Goal: Task Accomplishment & Management: Use online tool/utility

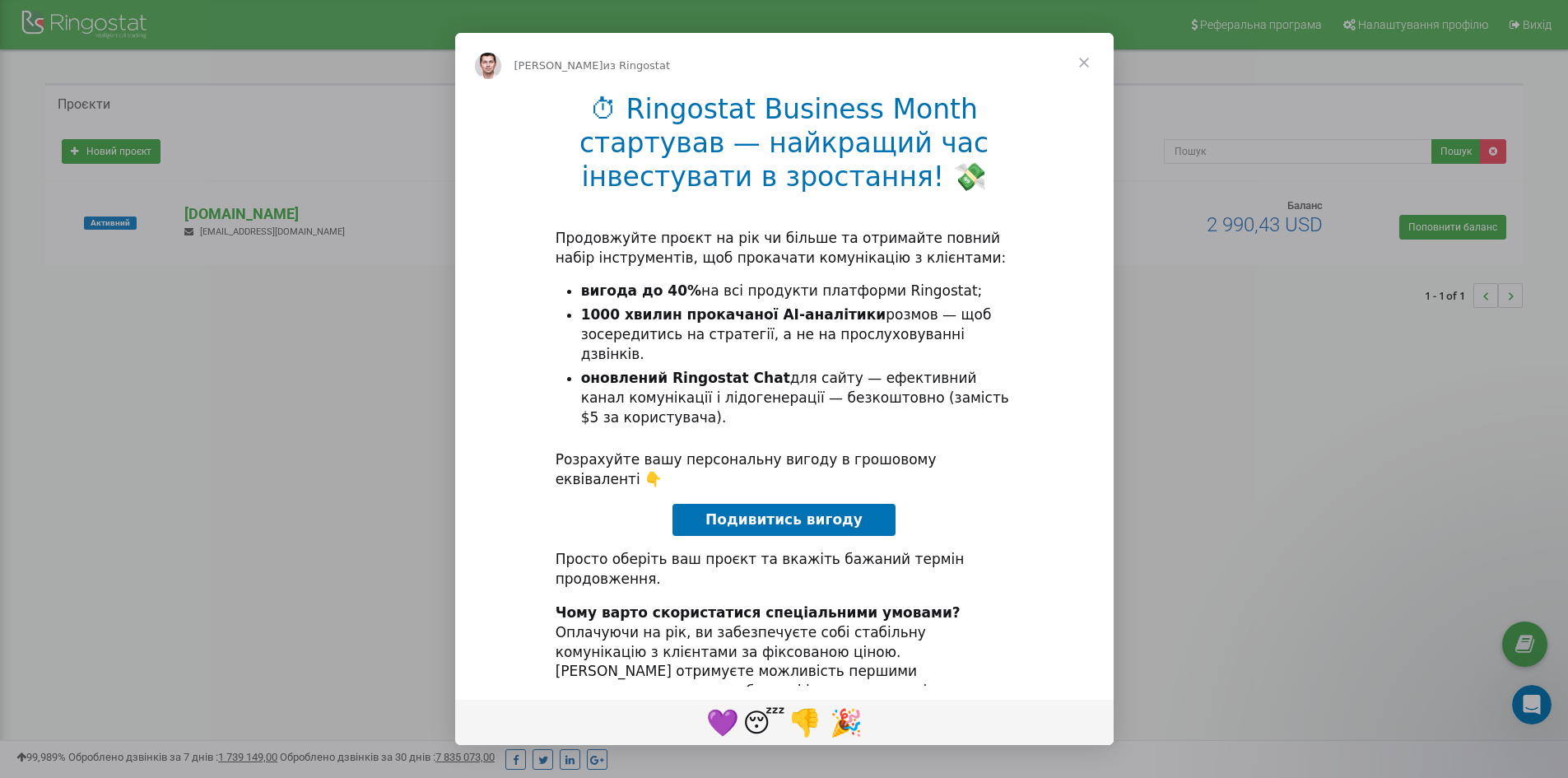
click at [1082, 61] on span "Закрыть" at bounding box center [1083, 62] width 59 height 59
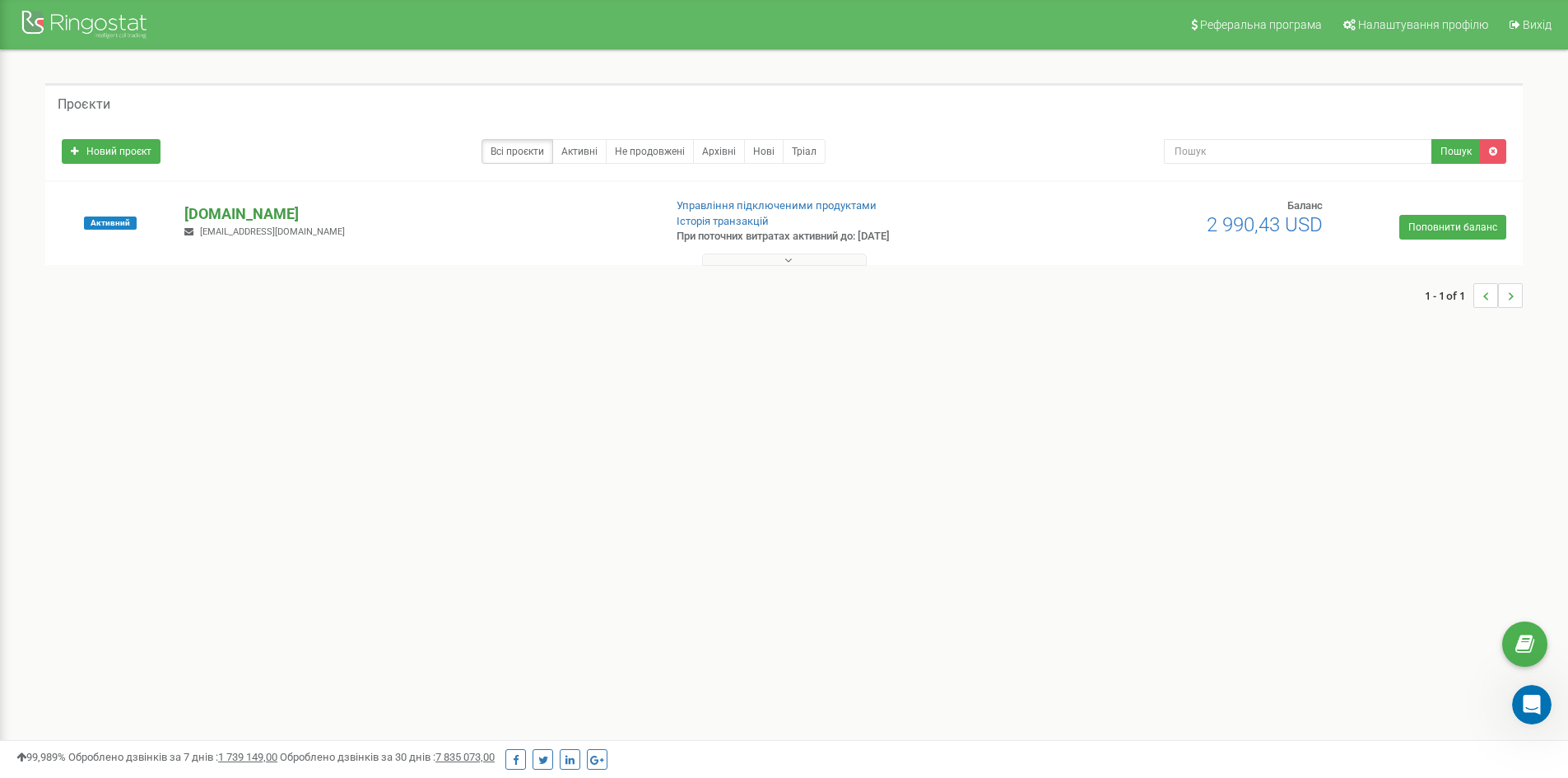
click at [227, 213] on p "[DOMAIN_NAME]" at bounding box center [417, 214] width 465 height 21
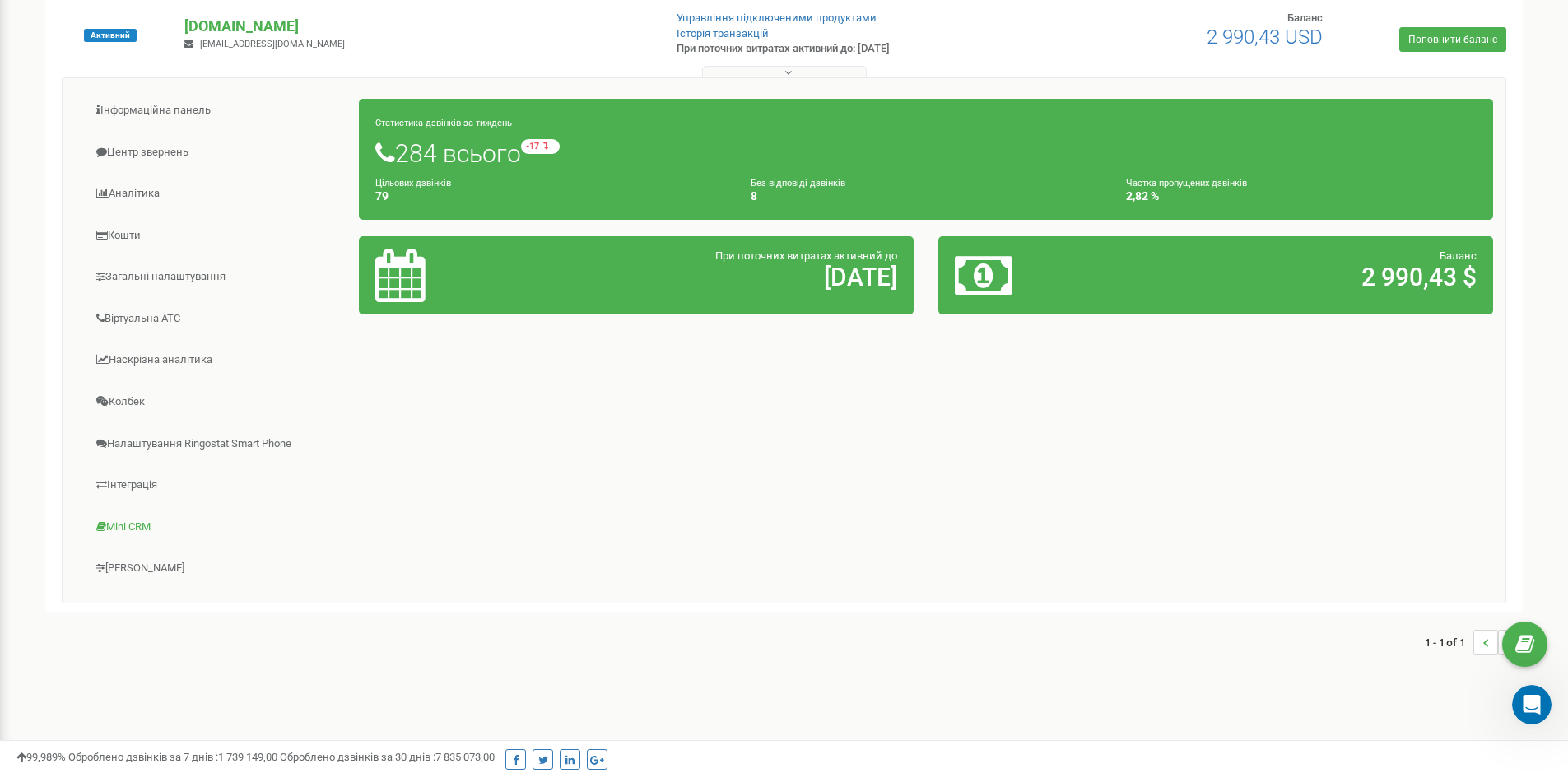
scroll to position [210, 0]
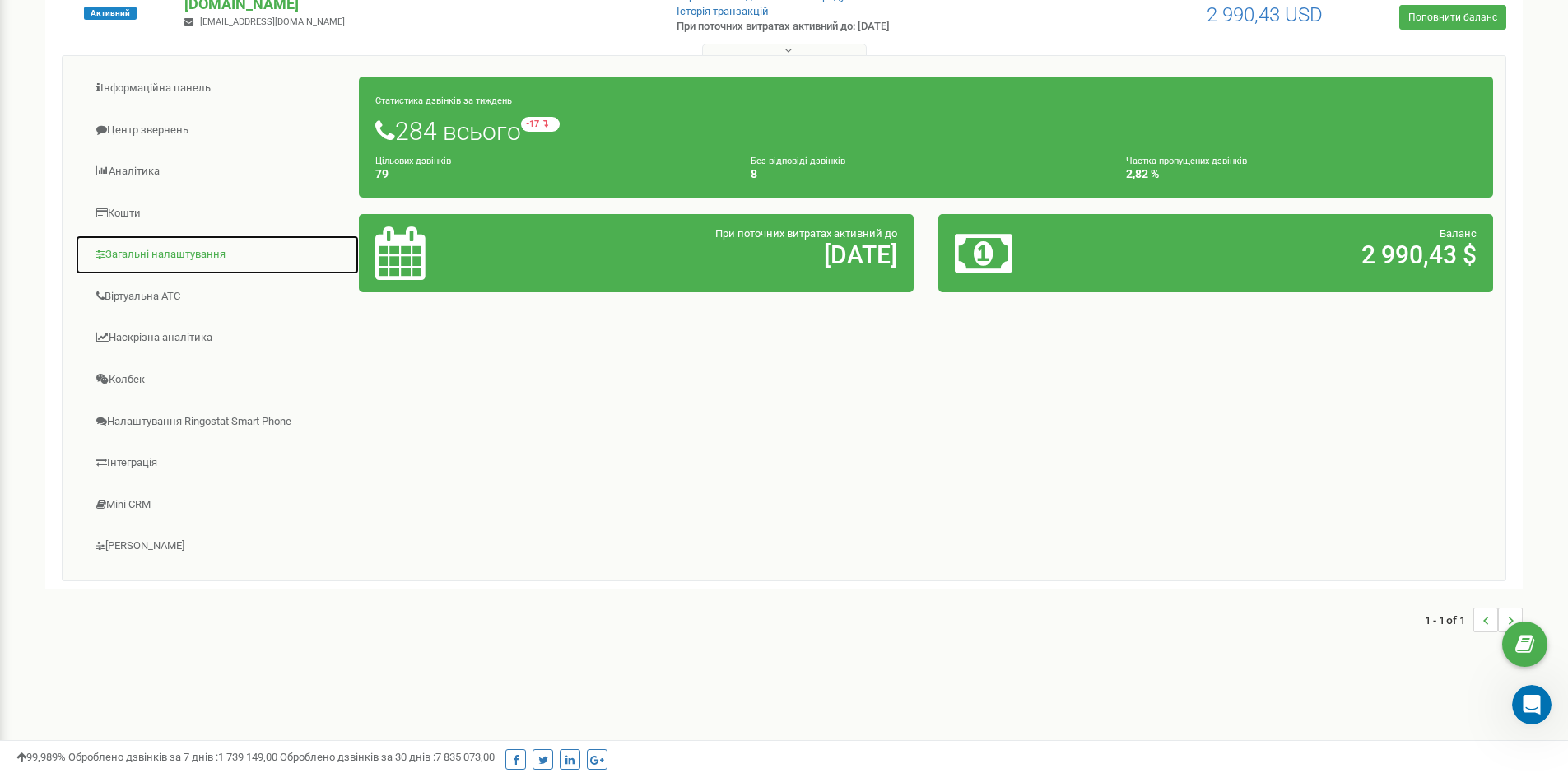
click at [186, 261] on link "Загальні налаштування" at bounding box center [217, 255] width 285 height 41
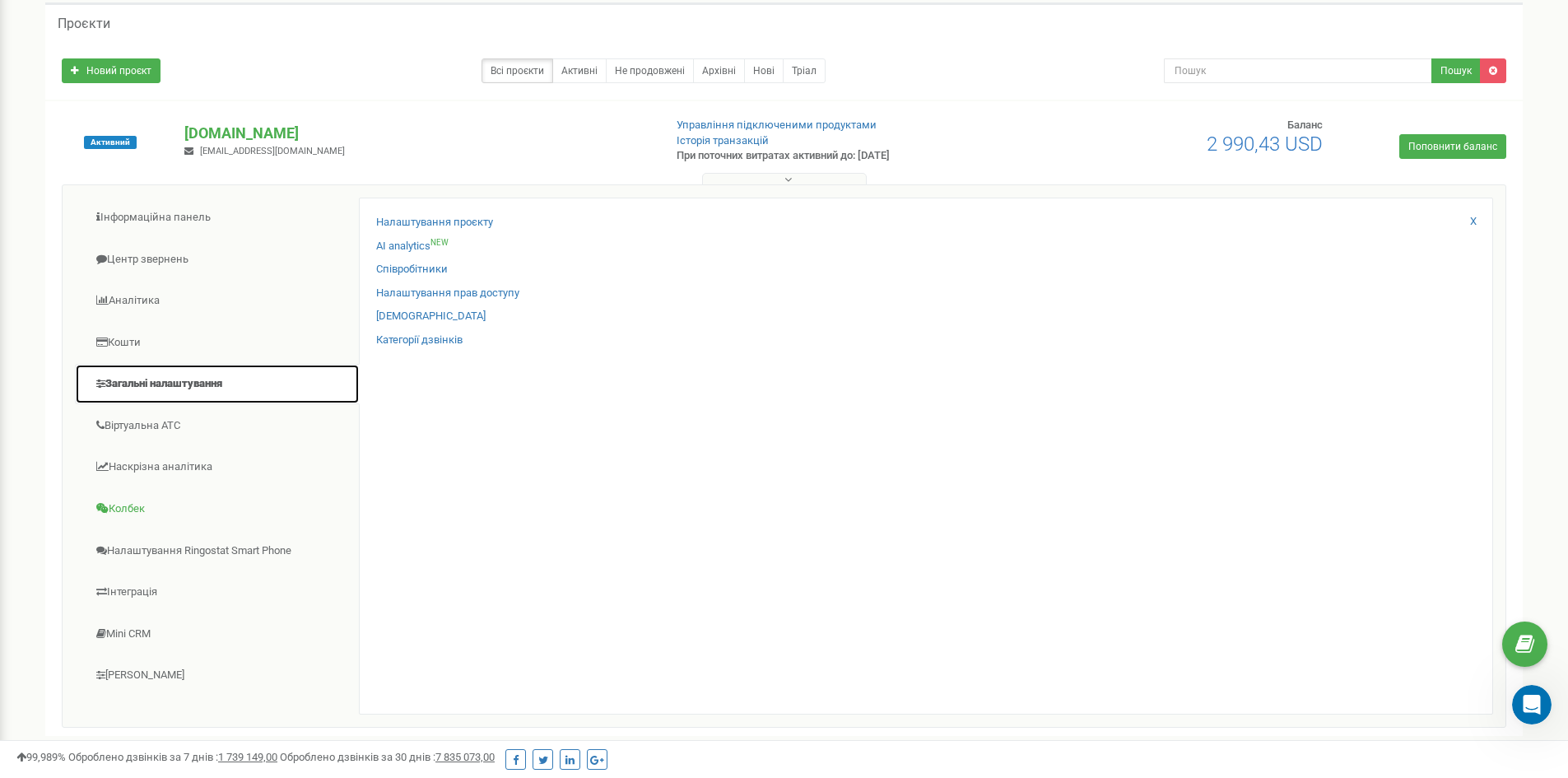
scroll to position [82, 0]
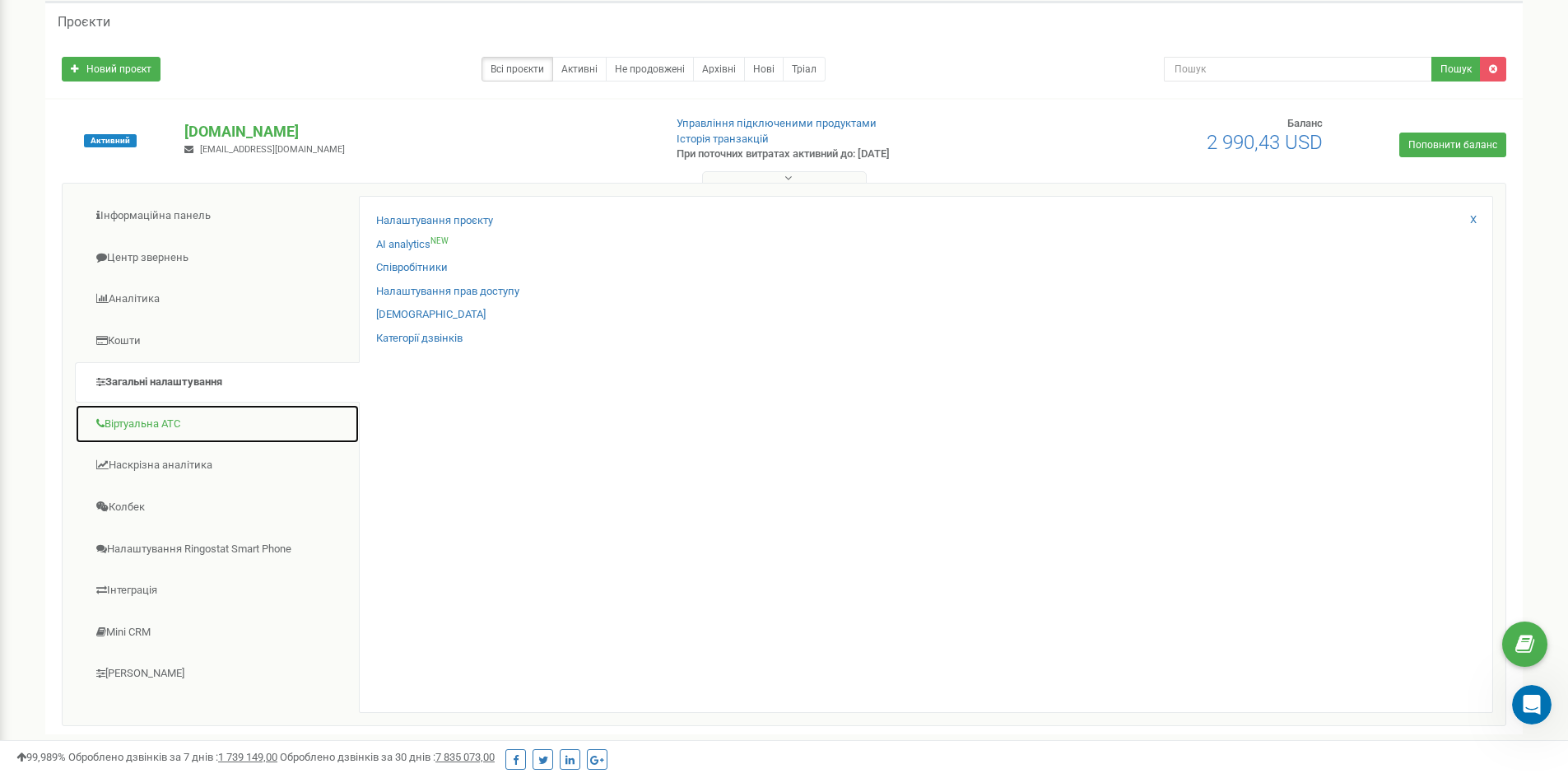
click at [180, 439] on link "Віртуальна АТС" at bounding box center [217, 425] width 285 height 41
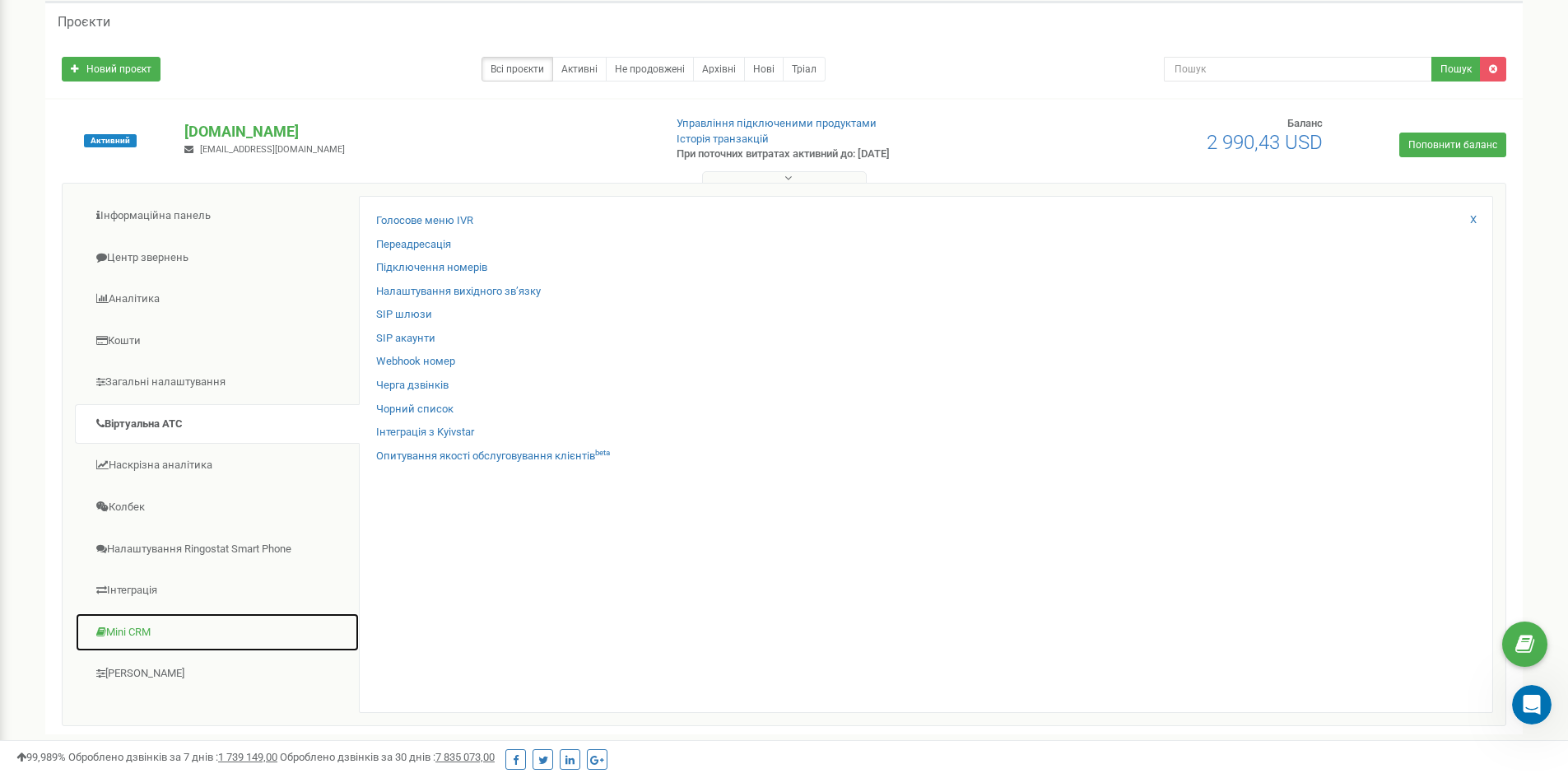
click at [153, 632] on link "Mini CRM" at bounding box center [217, 633] width 285 height 41
click at [170, 591] on link "Інтеграція" at bounding box center [217, 591] width 285 height 41
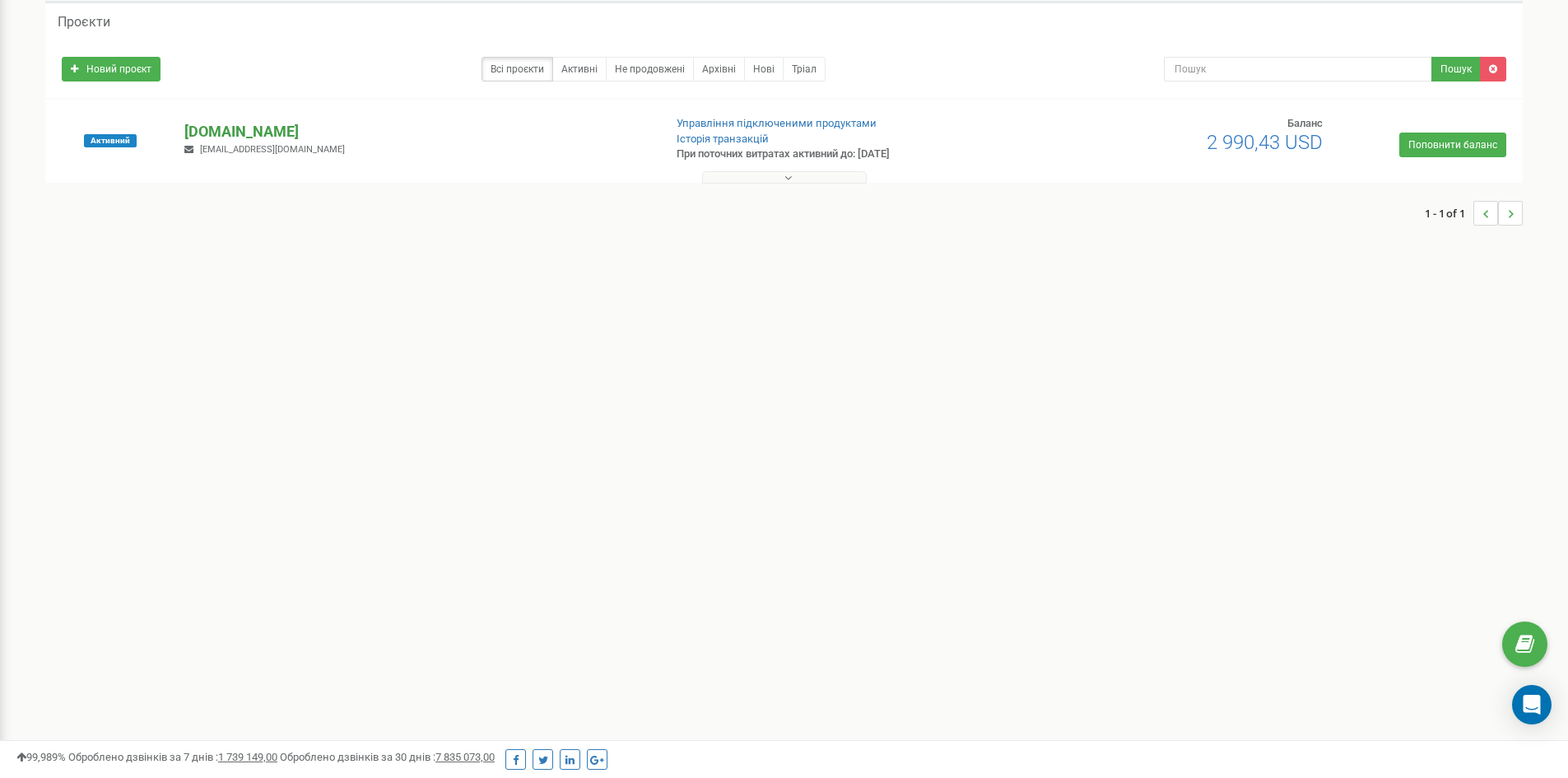
click at [222, 132] on p "[DOMAIN_NAME]" at bounding box center [417, 132] width 465 height 21
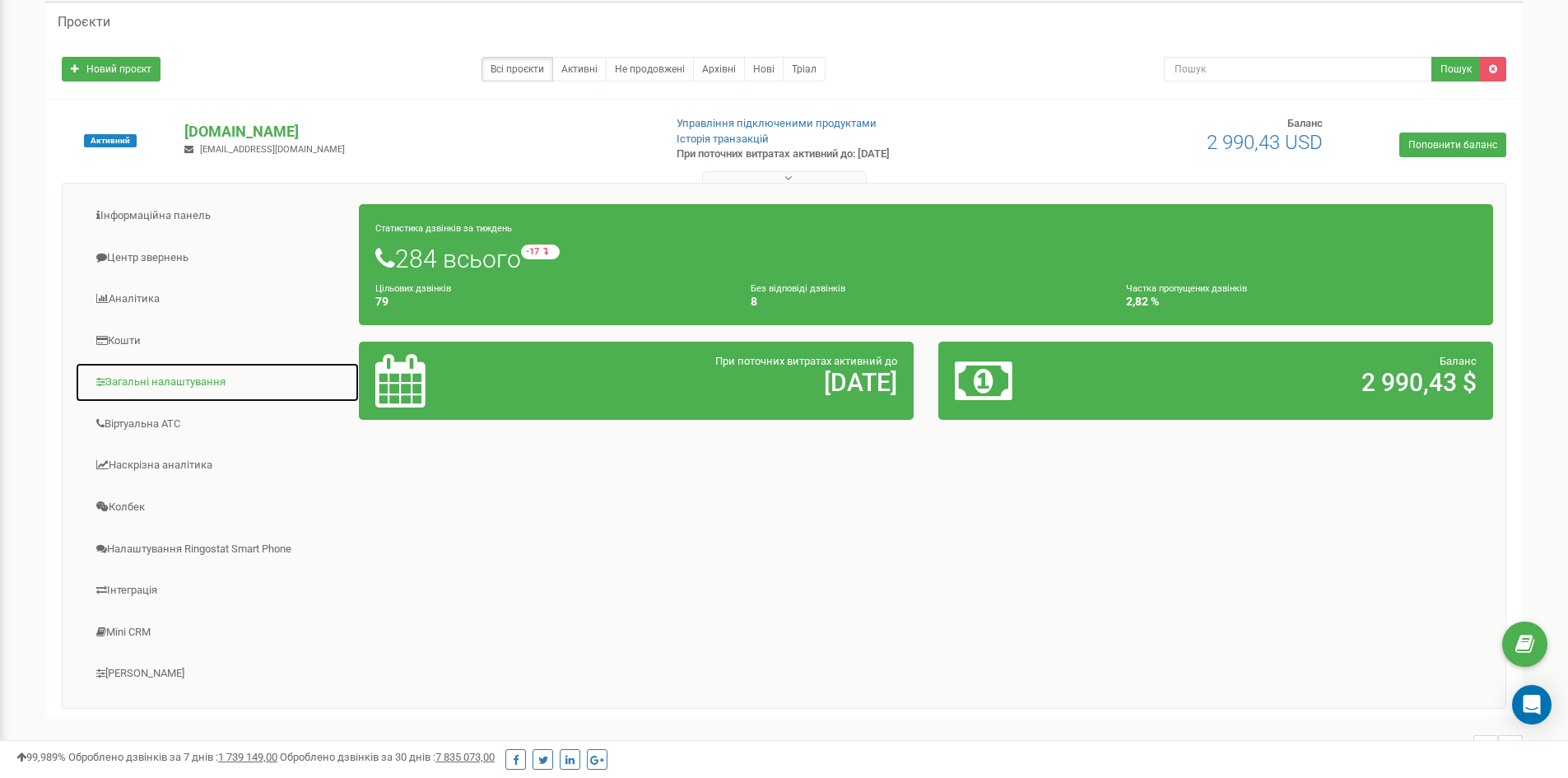
click at [168, 378] on link "Загальні налаштування" at bounding box center [217, 382] width 285 height 41
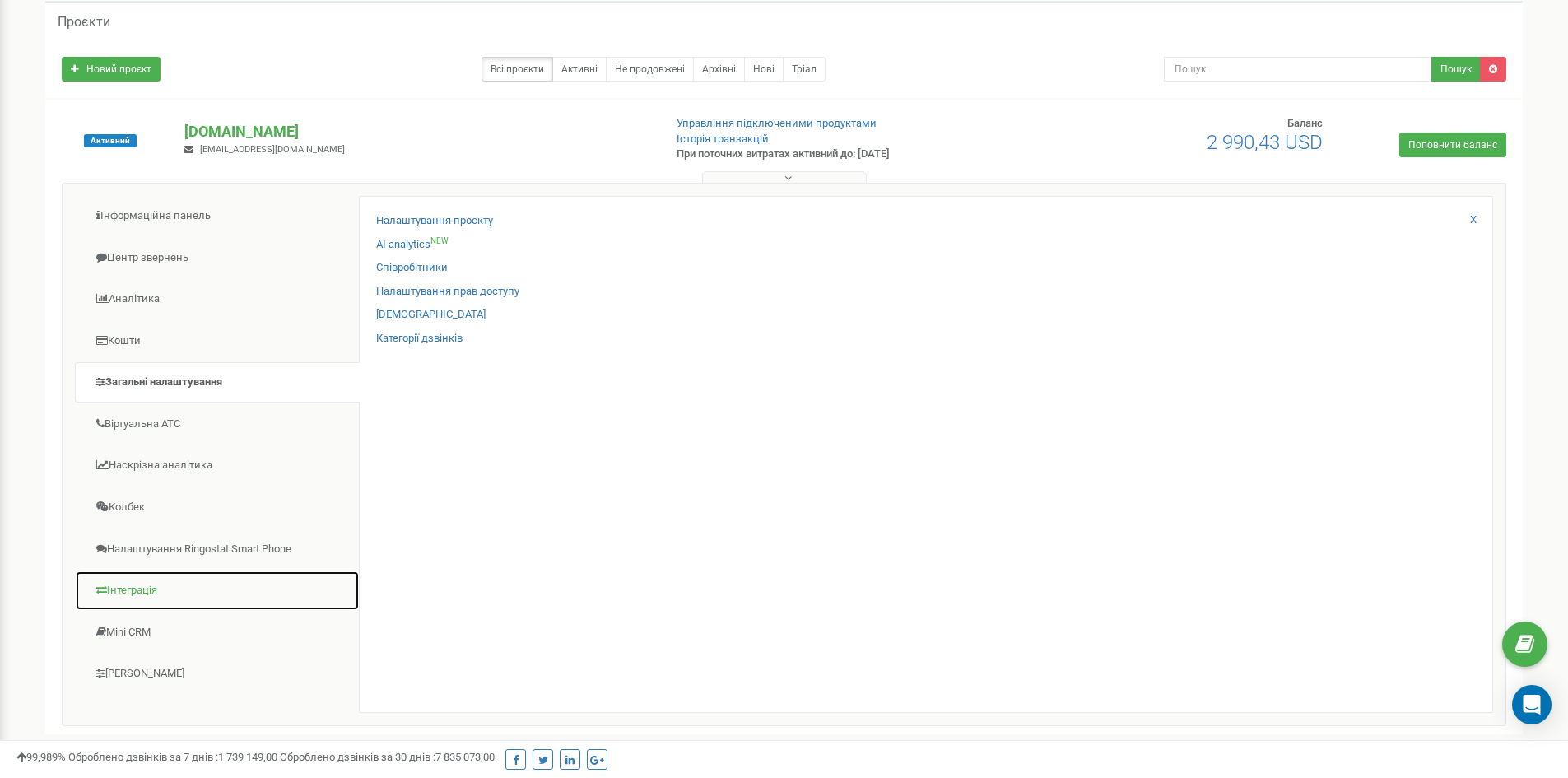
click at [153, 589] on link "Інтеграція" at bounding box center [217, 591] width 285 height 41
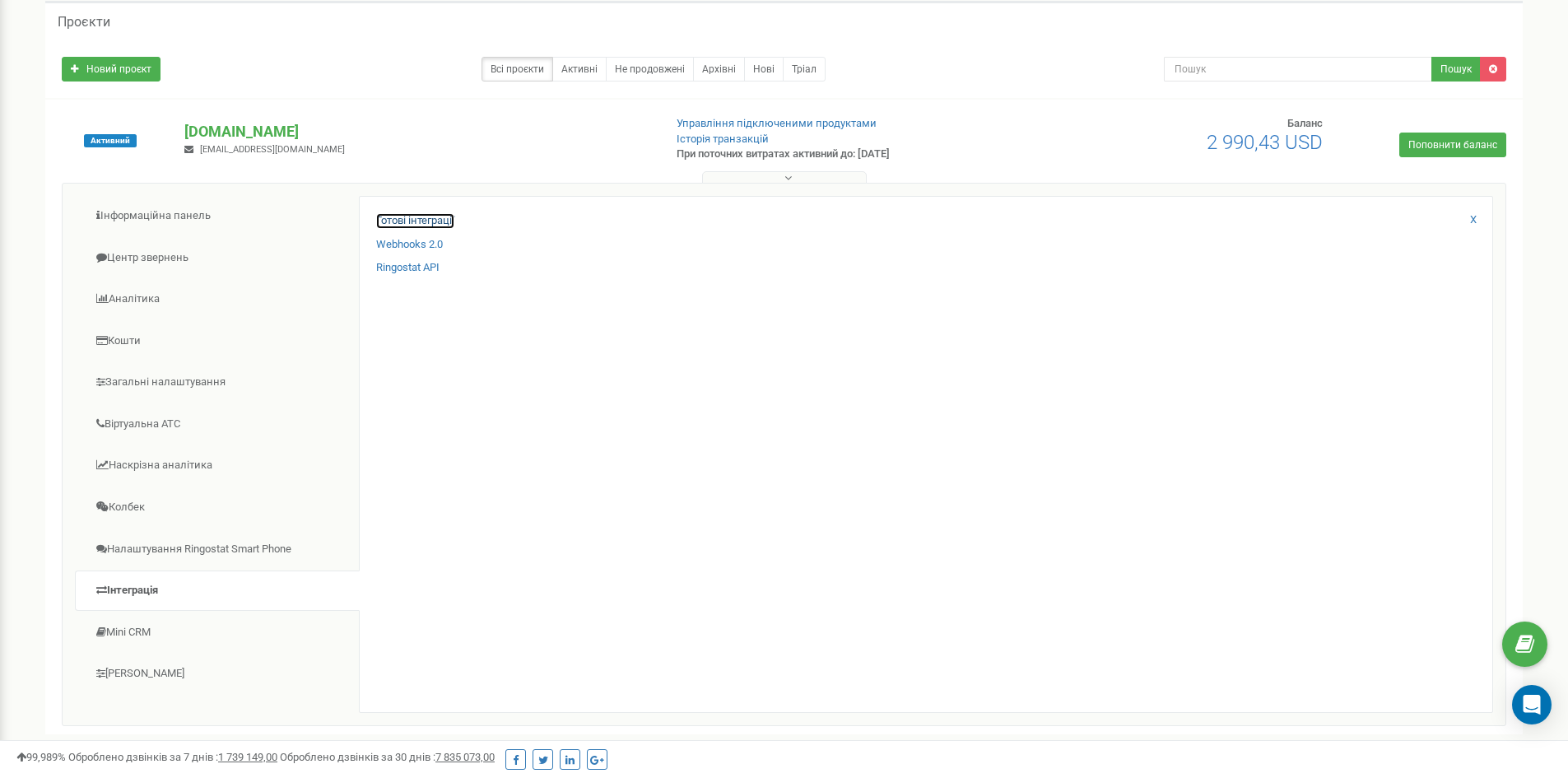
click at [443, 215] on link "Готові інтеграції" at bounding box center [415, 222] width 79 height 16
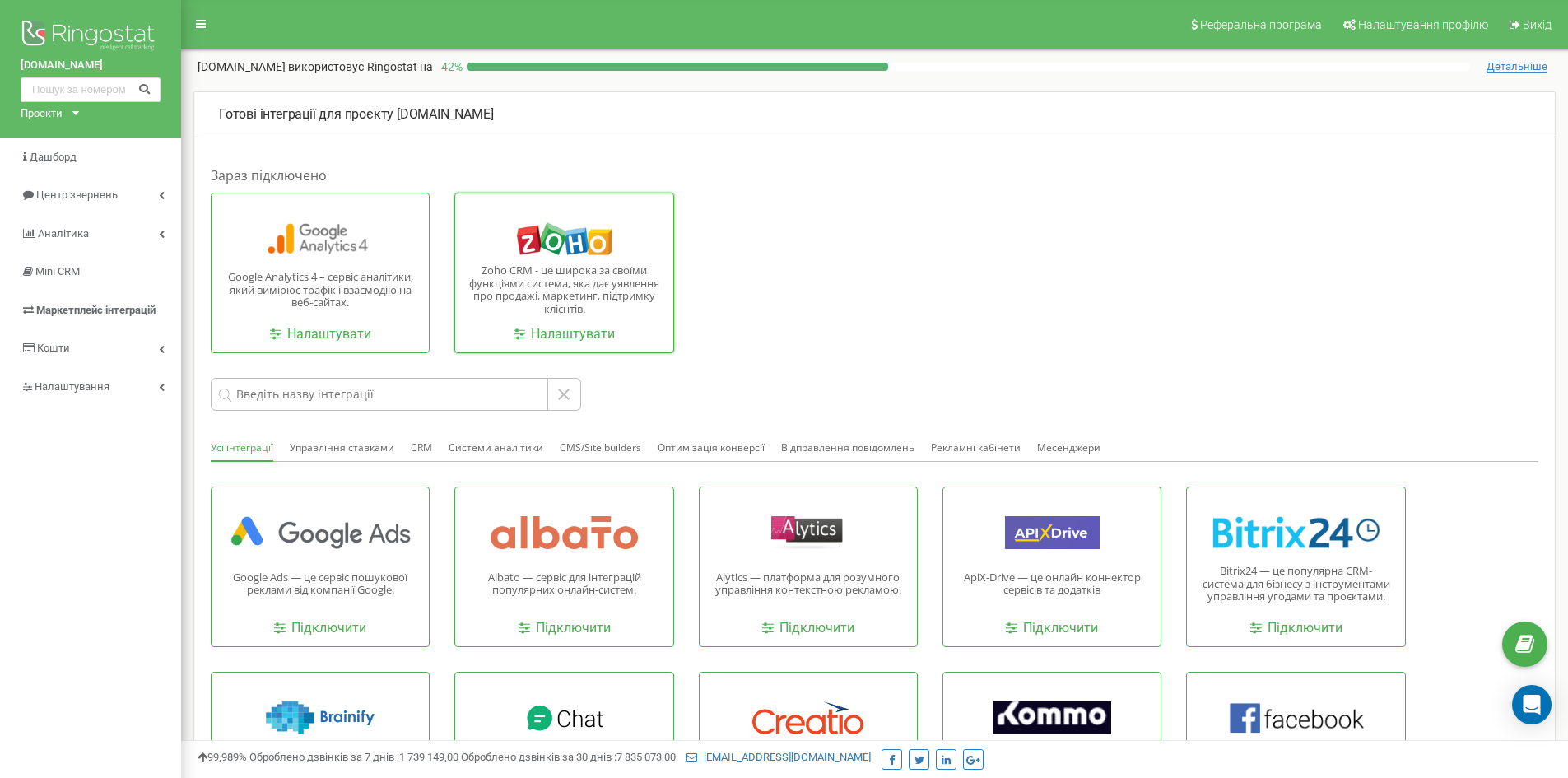
click at [573, 296] on p "Zoho CRM - це широка за своїми функціями система, яка дає уявлення про продажі,…" at bounding box center [564, 290] width 192 height 51
click at [569, 333] on link "Налаштувати" at bounding box center [564, 334] width 102 height 19
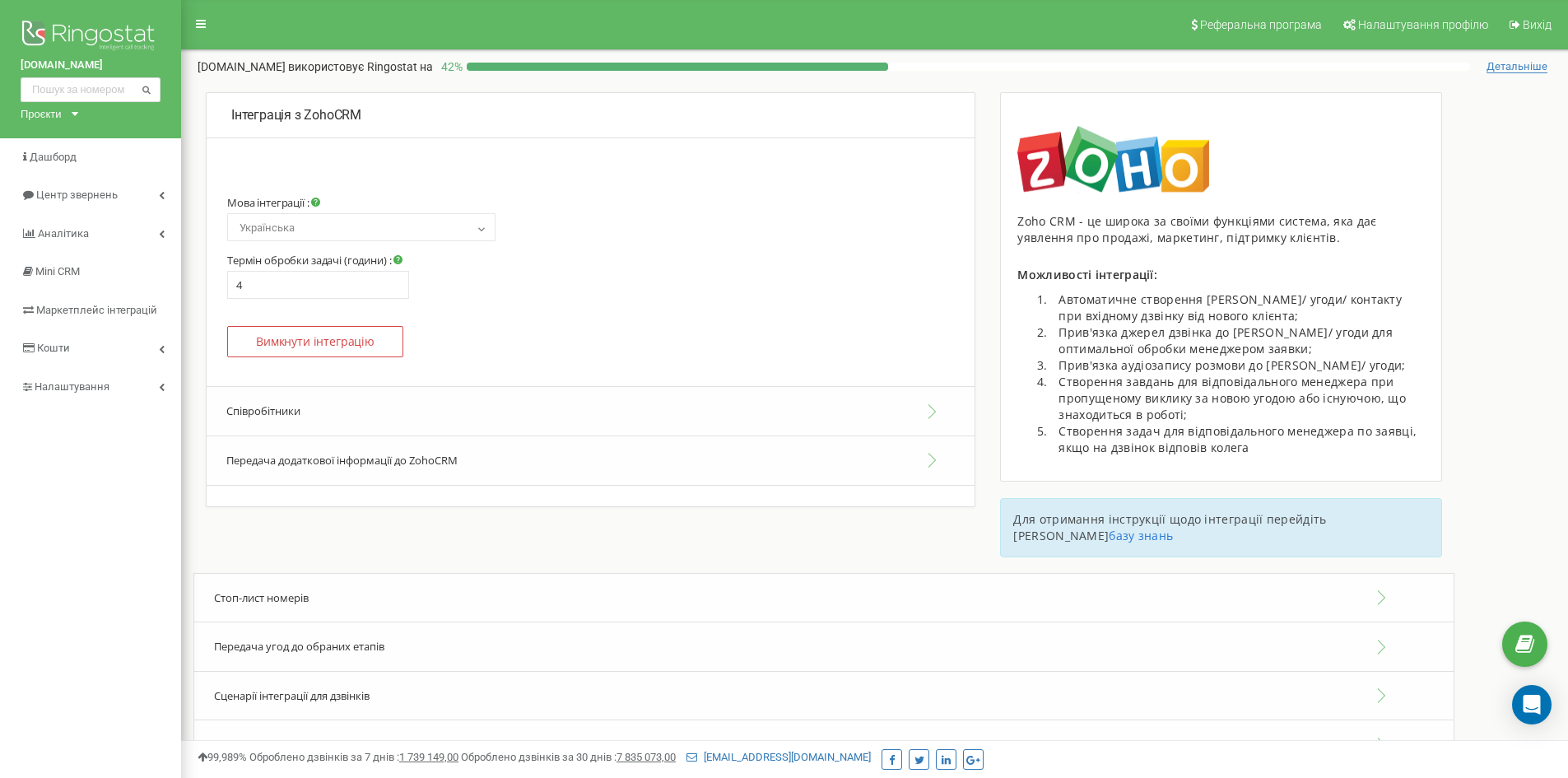
click at [851, 412] on button "Співробітники" at bounding box center [591, 411] width 768 height 50
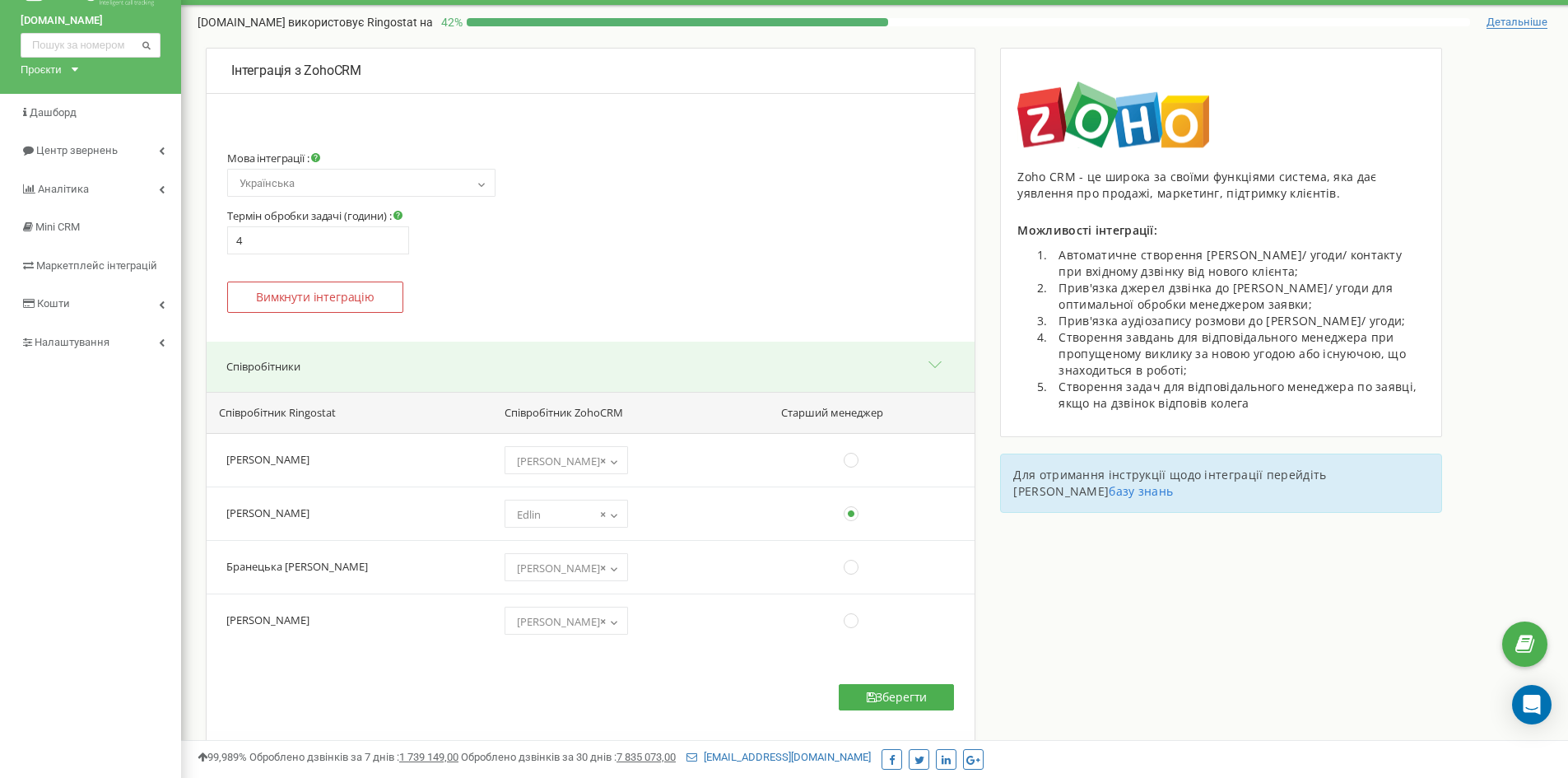
scroll to position [164, 0]
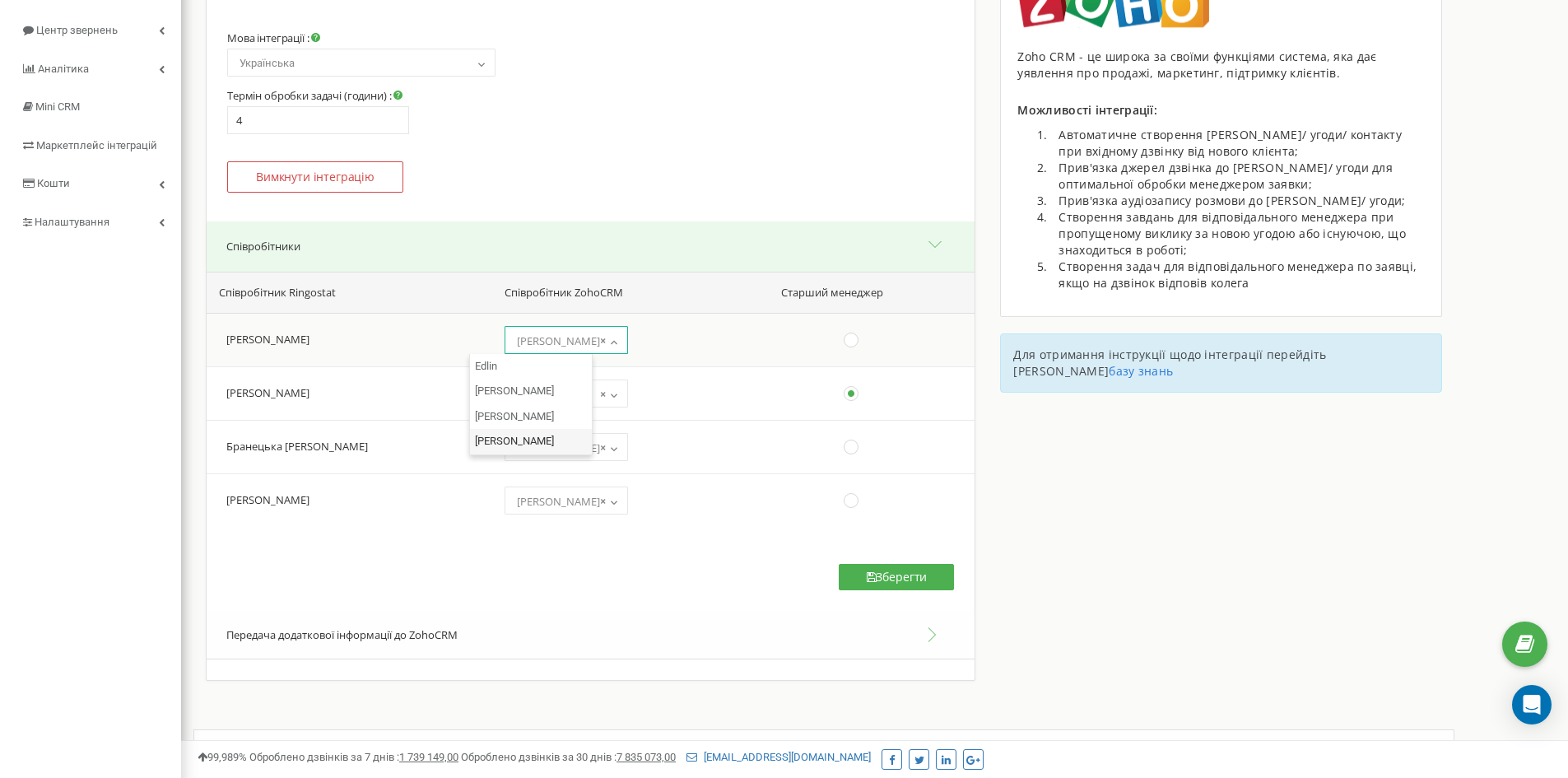
click at [510, 339] on span "× Євген Матюшко" at bounding box center [566, 341] width 112 height 23
